Goal: Task Accomplishment & Management: Use online tool/utility

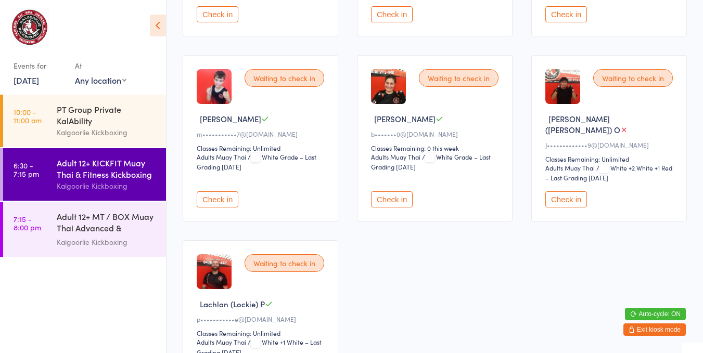
scroll to position [250, 0]
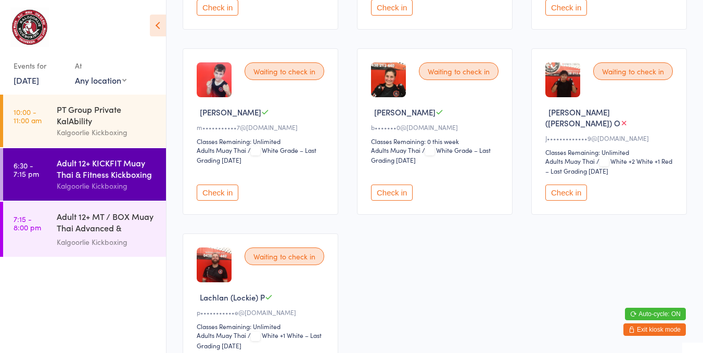
click at [215, 185] on button "Check in" at bounding box center [218, 193] width 42 height 16
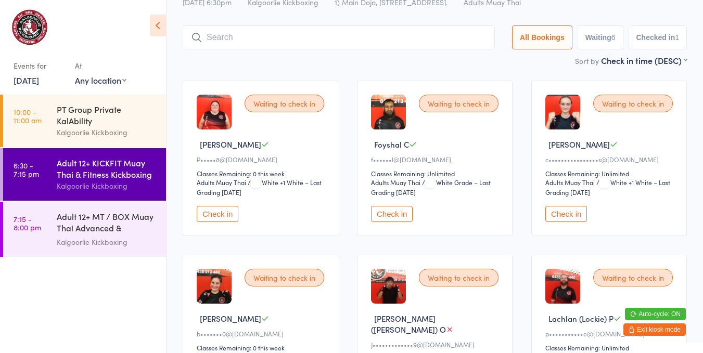
scroll to position [40, 0]
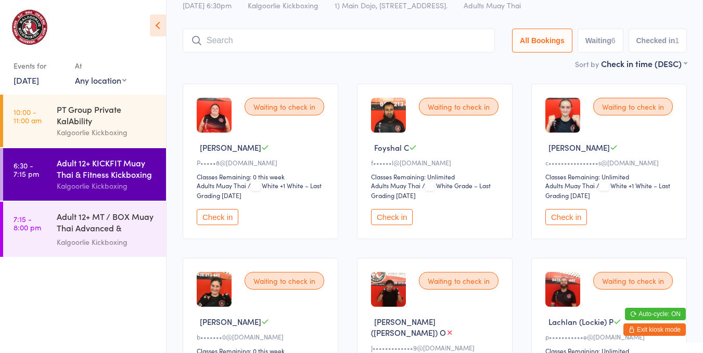
click at [220, 209] on button "Check in" at bounding box center [218, 217] width 42 height 16
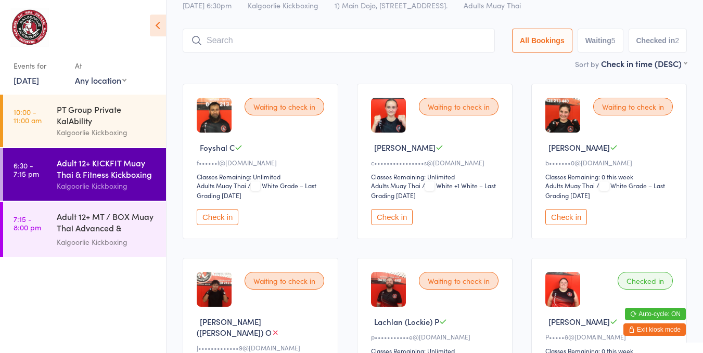
click at [581, 220] on button "Check in" at bounding box center [566, 217] width 42 height 16
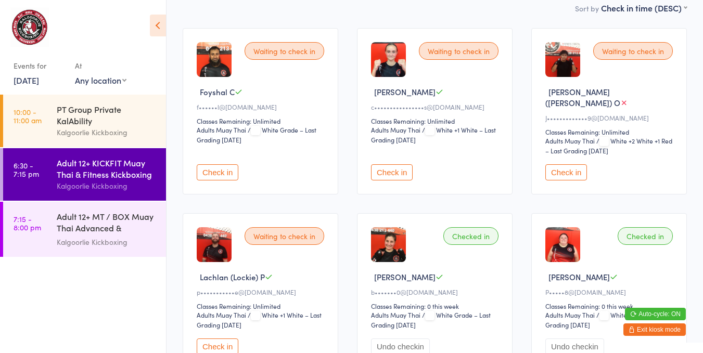
scroll to position [87, 0]
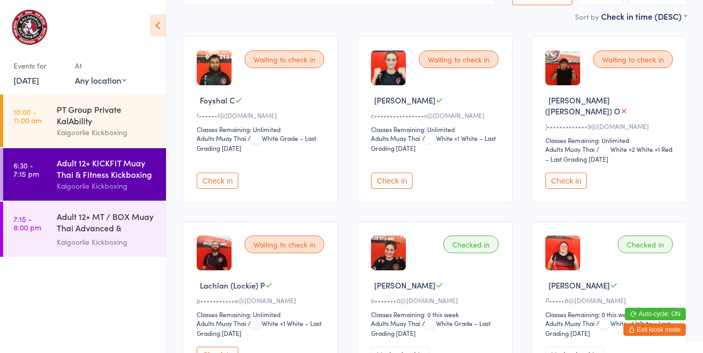
click at [216, 173] on button "Check in" at bounding box center [218, 181] width 42 height 16
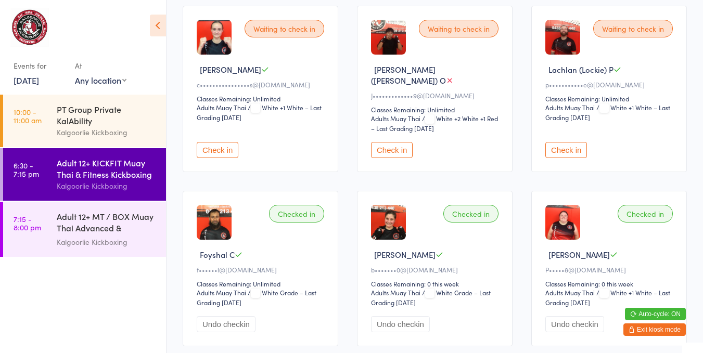
scroll to position [110, 0]
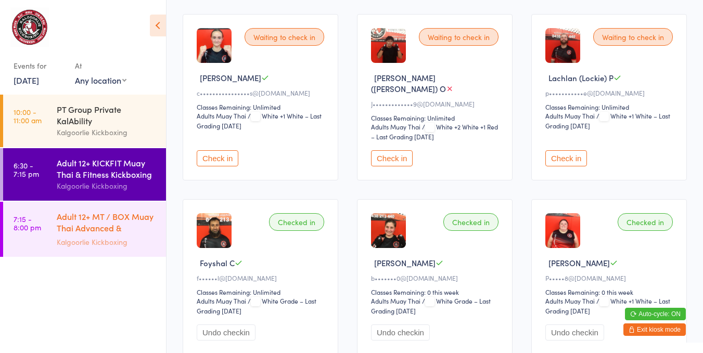
click at [123, 224] on div "Adult 12+ MT / BOX Muay Thai Advanced & SPARRING" at bounding box center [107, 224] width 100 height 26
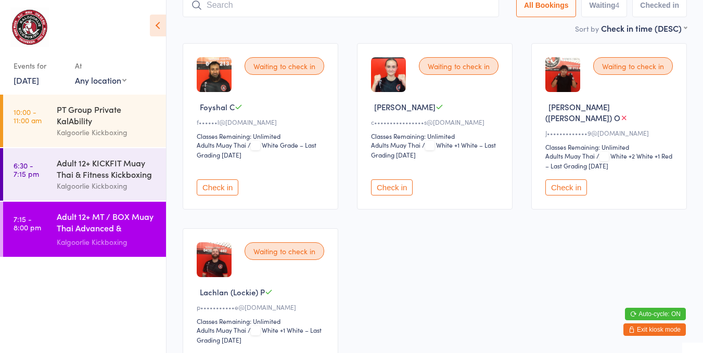
scroll to position [80, 0]
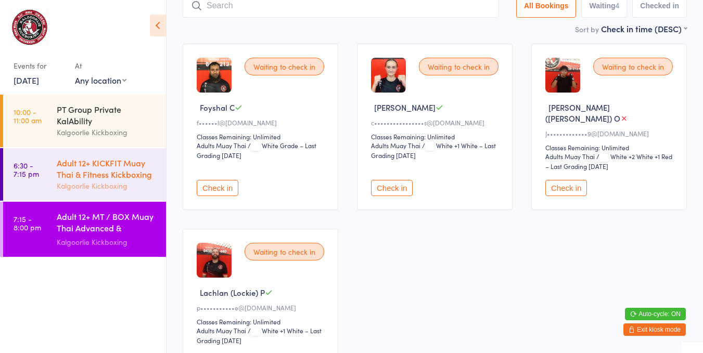
click at [131, 175] on div "Adult 12+ KICKFIT Muay Thai & Fitness Kickboxing" at bounding box center [107, 168] width 100 height 23
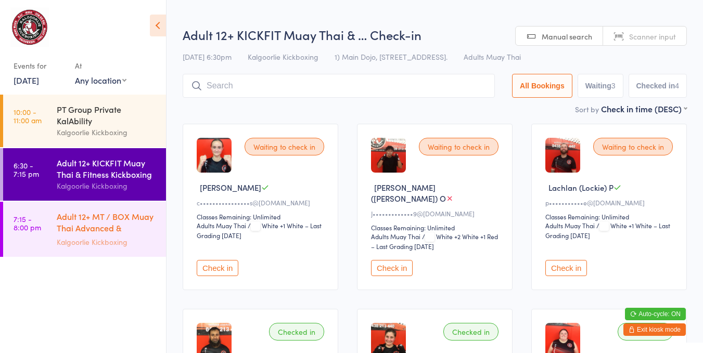
click at [119, 229] on div "Adult 12+ MT / BOX Muay Thai Advanced & SPARRING" at bounding box center [107, 224] width 100 height 26
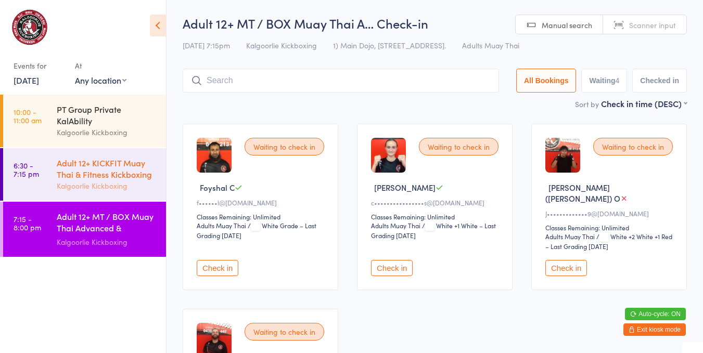
click at [81, 172] on div "Adult 12+ KICKFIT Muay Thai & Fitness Kickboxing" at bounding box center [107, 168] width 100 height 23
click at [96, 192] on div "Adult 12+ KICKFIT Muay Thai & Fitness Kickboxing Kalgoorlie Kickboxing" at bounding box center [111, 174] width 109 height 53
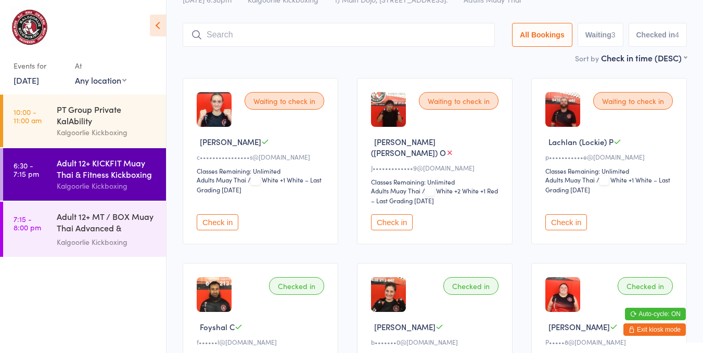
scroll to position [45, 0]
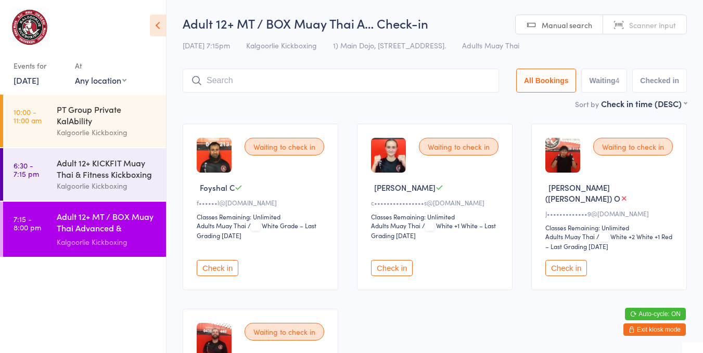
click at [227, 260] on button "Check in" at bounding box center [218, 268] width 42 height 16
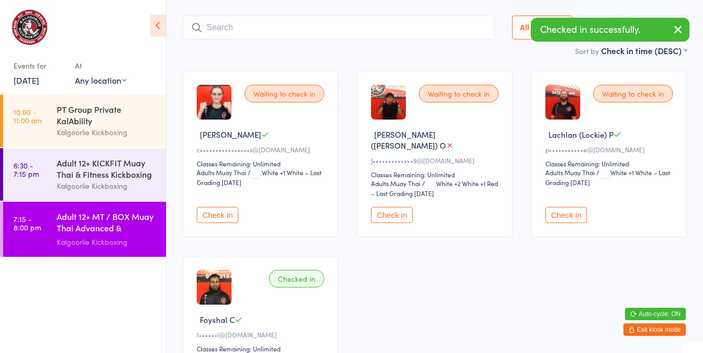
scroll to position [53, 0]
